Goal: Task Accomplishment & Management: Use online tool/utility

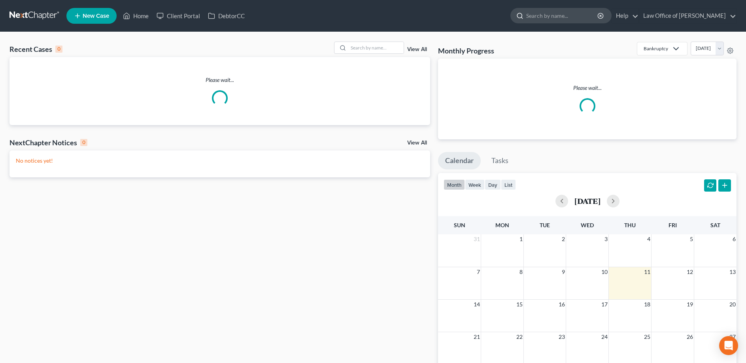
click at [593, 16] on input "search" at bounding box center [562, 15] width 72 height 15
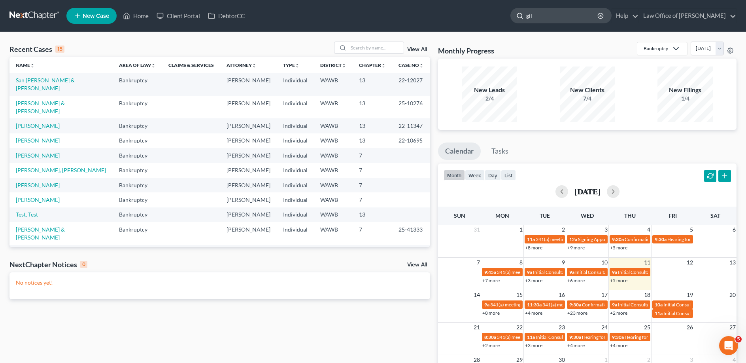
type input "[PERSON_NAME]"
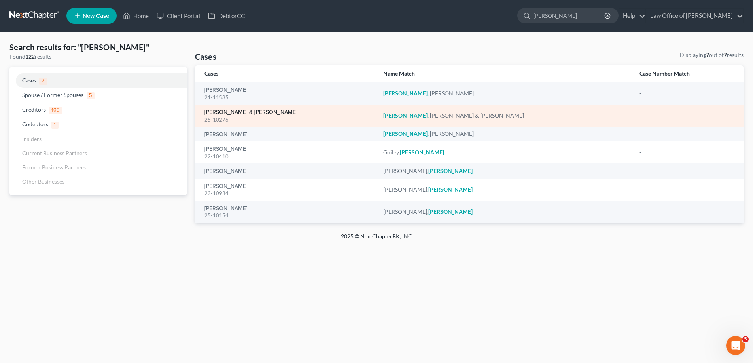
click at [230, 112] on link "[PERSON_NAME] & [PERSON_NAME]" at bounding box center [250, 113] width 93 height 6
select select "6"
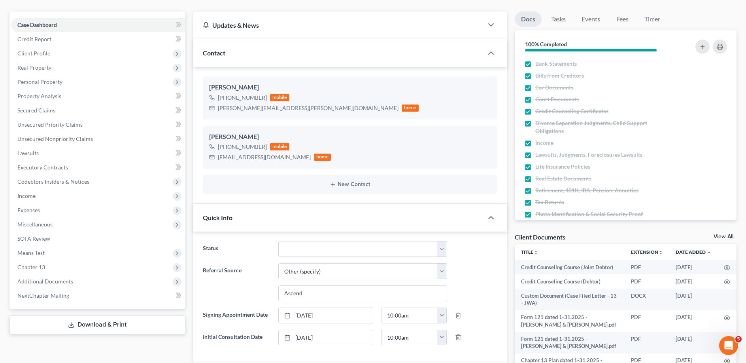
scroll to position [81, 0]
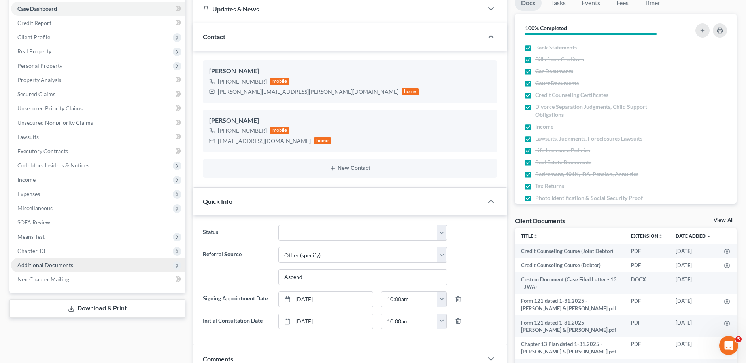
click at [69, 263] on span "Additional Documents" at bounding box center [45, 264] width 56 height 7
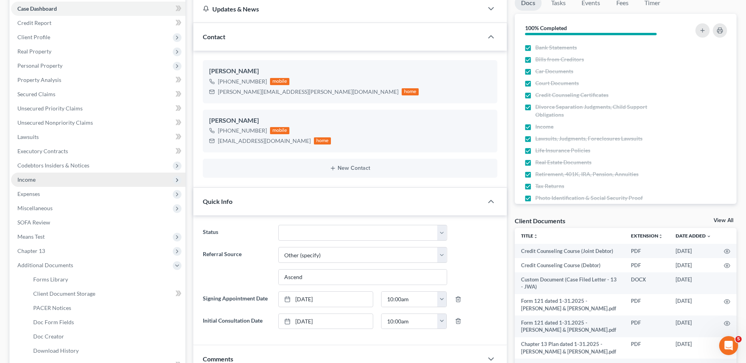
scroll to position [121, 0]
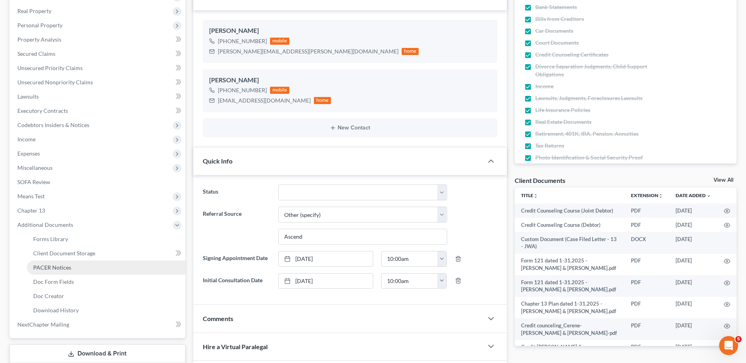
click at [62, 264] on span "PACER Notices" at bounding box center [52, 267] width 38 height 7
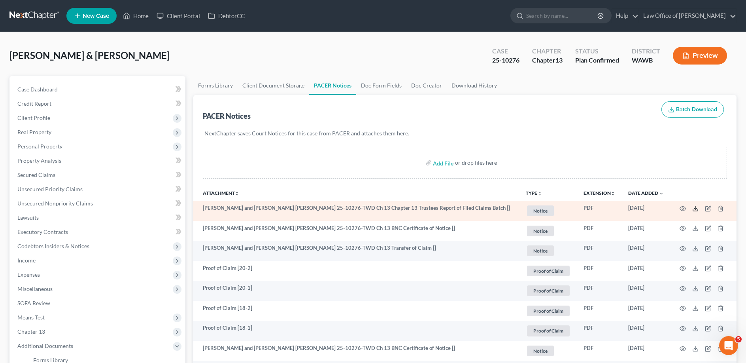
click at [696, 206] on icon at bounding box center [696, 208] width 6 height 6
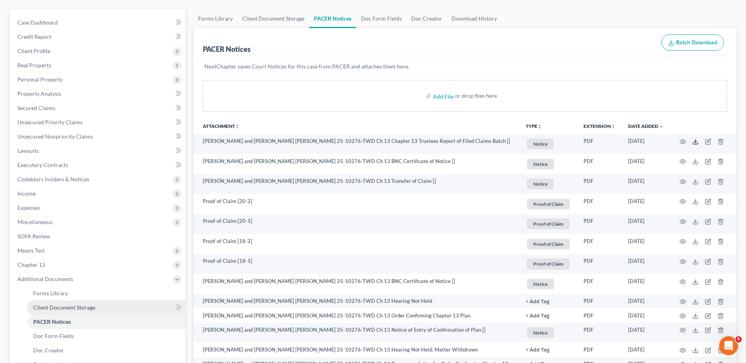
scroll to position [81, 0]
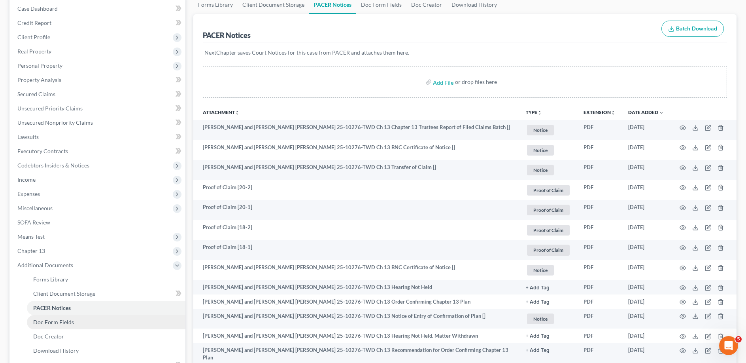
click at [74, 322] on link "Doc Form Fields" at bounding box center [106, 322] width 159 height 14
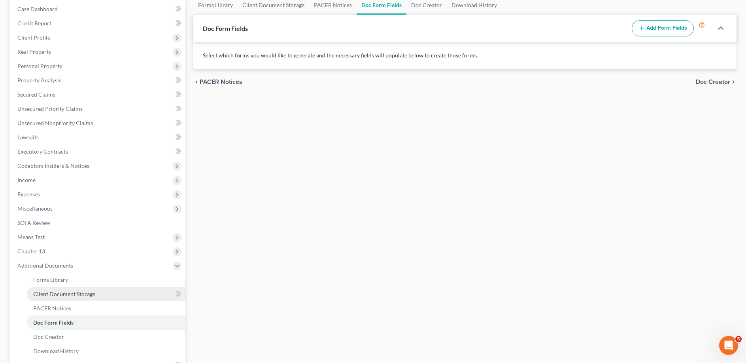
scroll to position [81, 0]
click at [75, 333] on link "Doc Creator" at bounding box center [106, 336] width 159 height 14
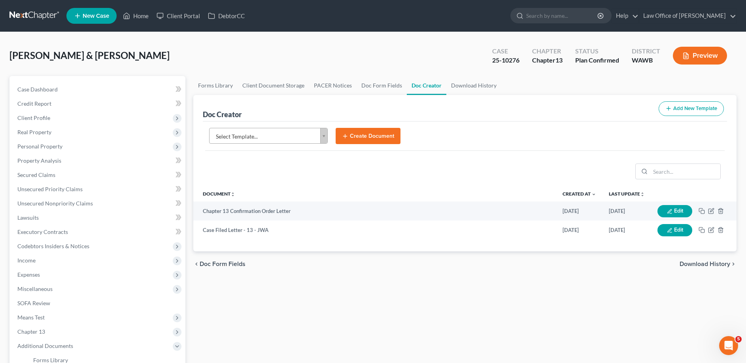
click at [282, 135] on body "Home New Case Client Portal DebtorCC Law Office of [PERSON_NAME] [EMAIL_ADDRESS…" at bounding box center [373, 257] width 746 height 514
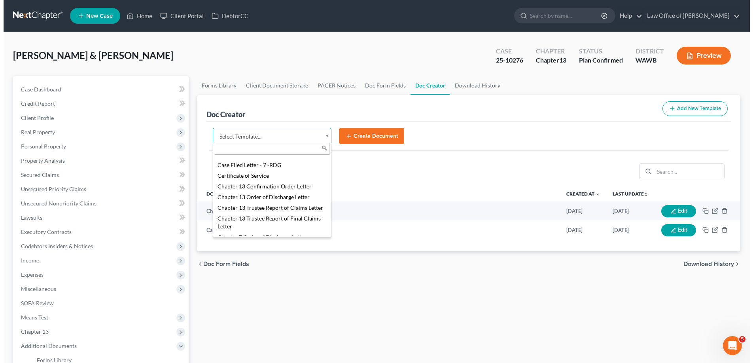
scroll to position [161, 0]
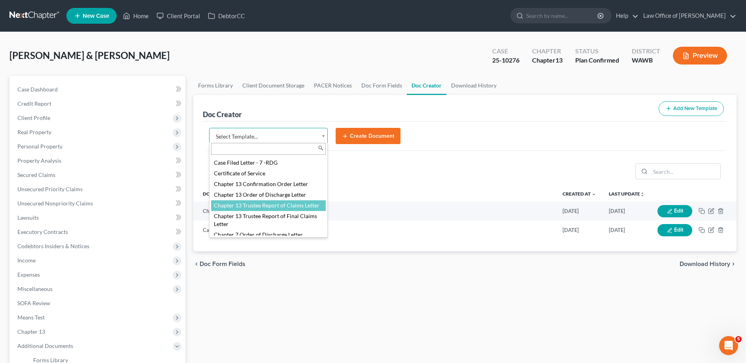
select select "104798"
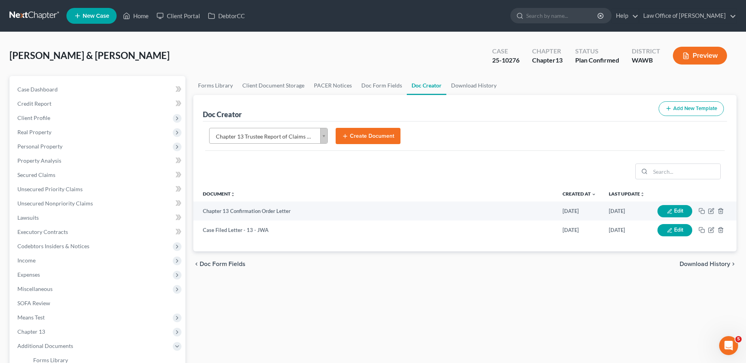
click at [364, 138] on button "Create Document" at bounding box center [368, 136] width 65 height 17
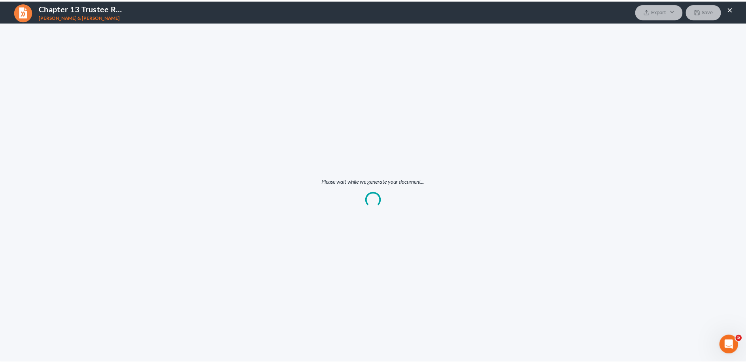
scroll to position [0, 0]
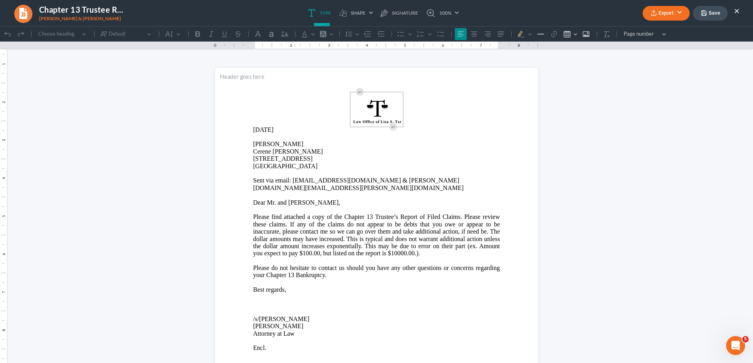
click at [663, 15] on button "Export" at bounding box center [666, 13] width 47 height 15
click at [658, 46] on link "Word" at bounding box center [665, 44] width 61 height 13
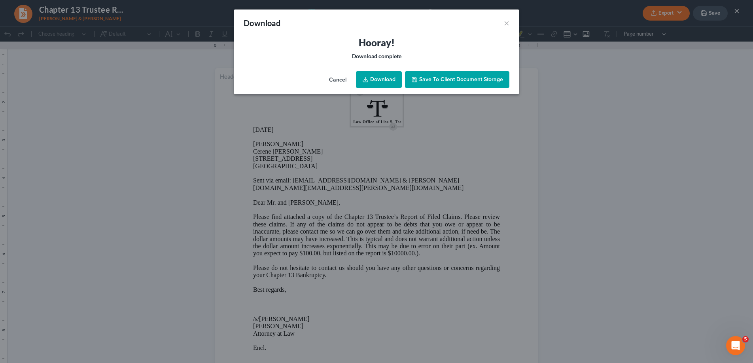
click at [367, 78] on icon at bounding box center [365, 79] width 6 height 6
click at [505, 22] on button "×" at bounding box center [507, 22] width 6 height 9
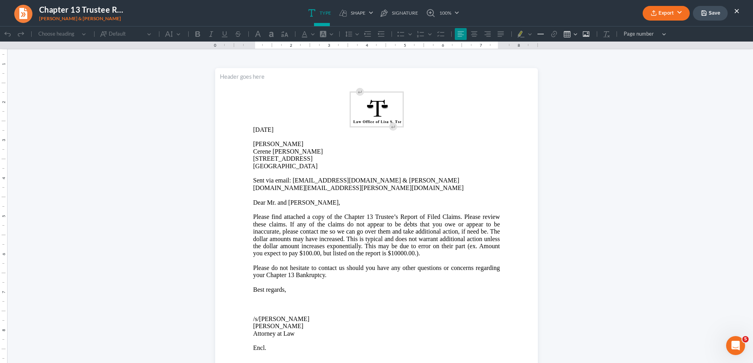
click at [737, 10] on button "×" at bounding box center [737, 10] width 6 height 9
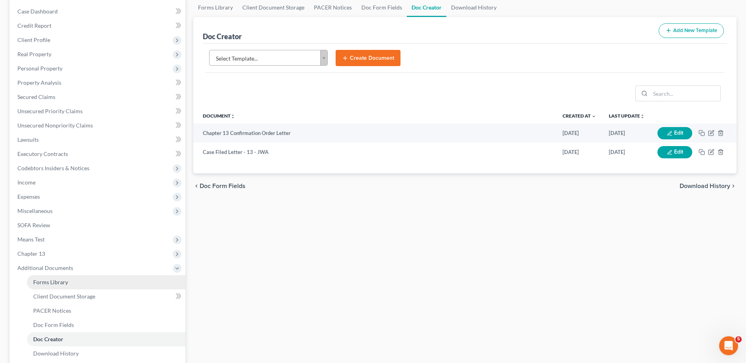
scroll to position [81, 0]
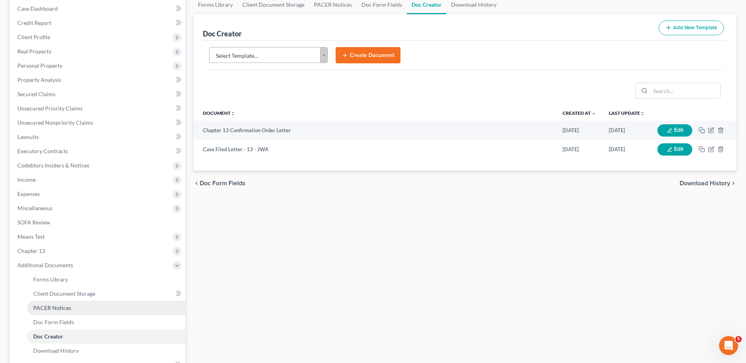
click at [71, 305] on link "PACER Notices" at bounding box center [106, 308] width 159 height 14
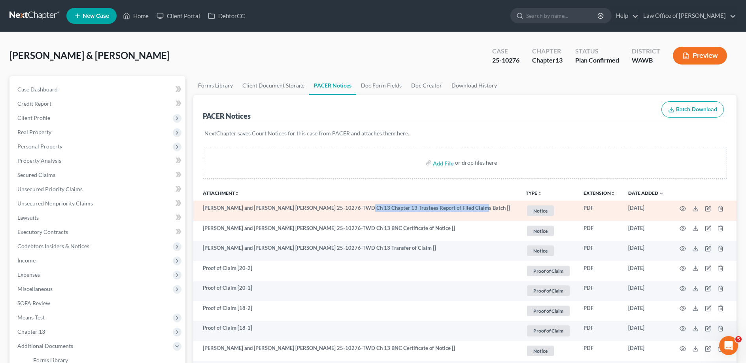
drag, startPoint x: 340, startPoint y: 208, endPoint x: 453, endPoint y: 206, distance: 112.7
click at [453, 206] on td "[PERSON_NAME] and [PERSON_NAME] [PERSON_NAME] 25-10276-TWD Ch 13 Chapter 13 Tru…" at bounding box center [356, 211] width 326 height 20
copy td "Chapter 13 Trustees Report of Filed Claims Batch"
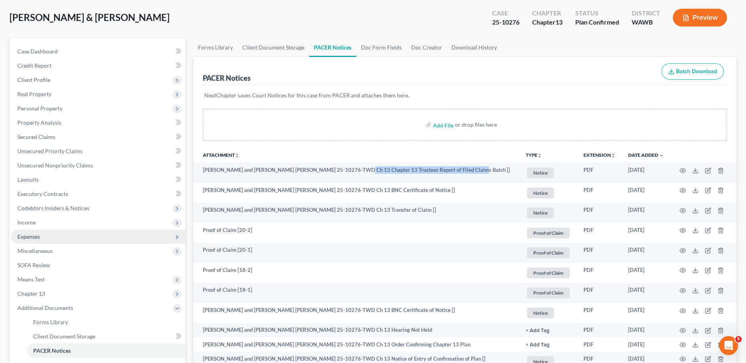
scroll to position [121, 0]
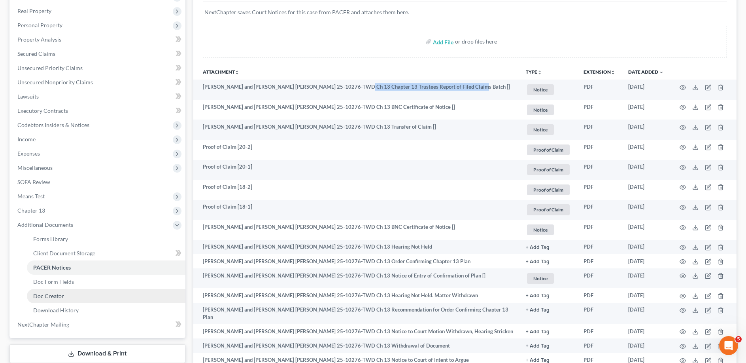
click at [62, 297] on span "Doc Creator" at bounding box center [48, 295] width 31 height 7
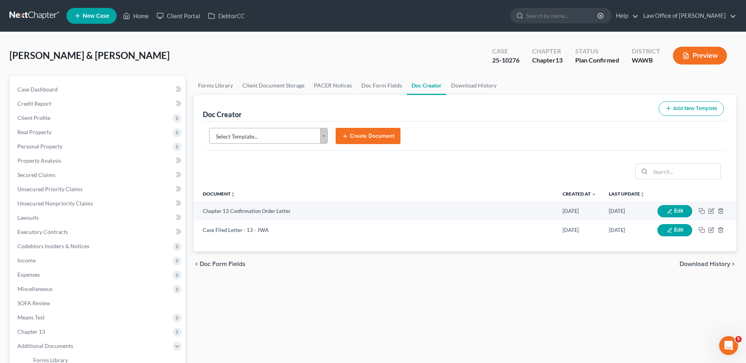
click at [246, 133] on body "Home New Case Client Portal DebtorCC Law Office of [PERSON_NAME] [EMAIL_ADDRESS…" at bounding box center [373, 257] width 746 height 514
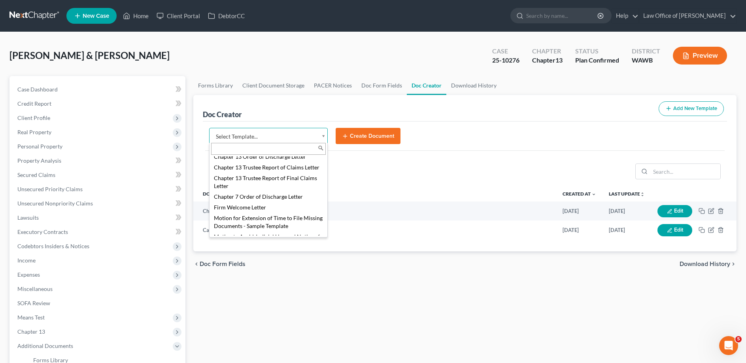
scroll to position [202, 0]
